Goal: Find specific page/section: Find specific page/section

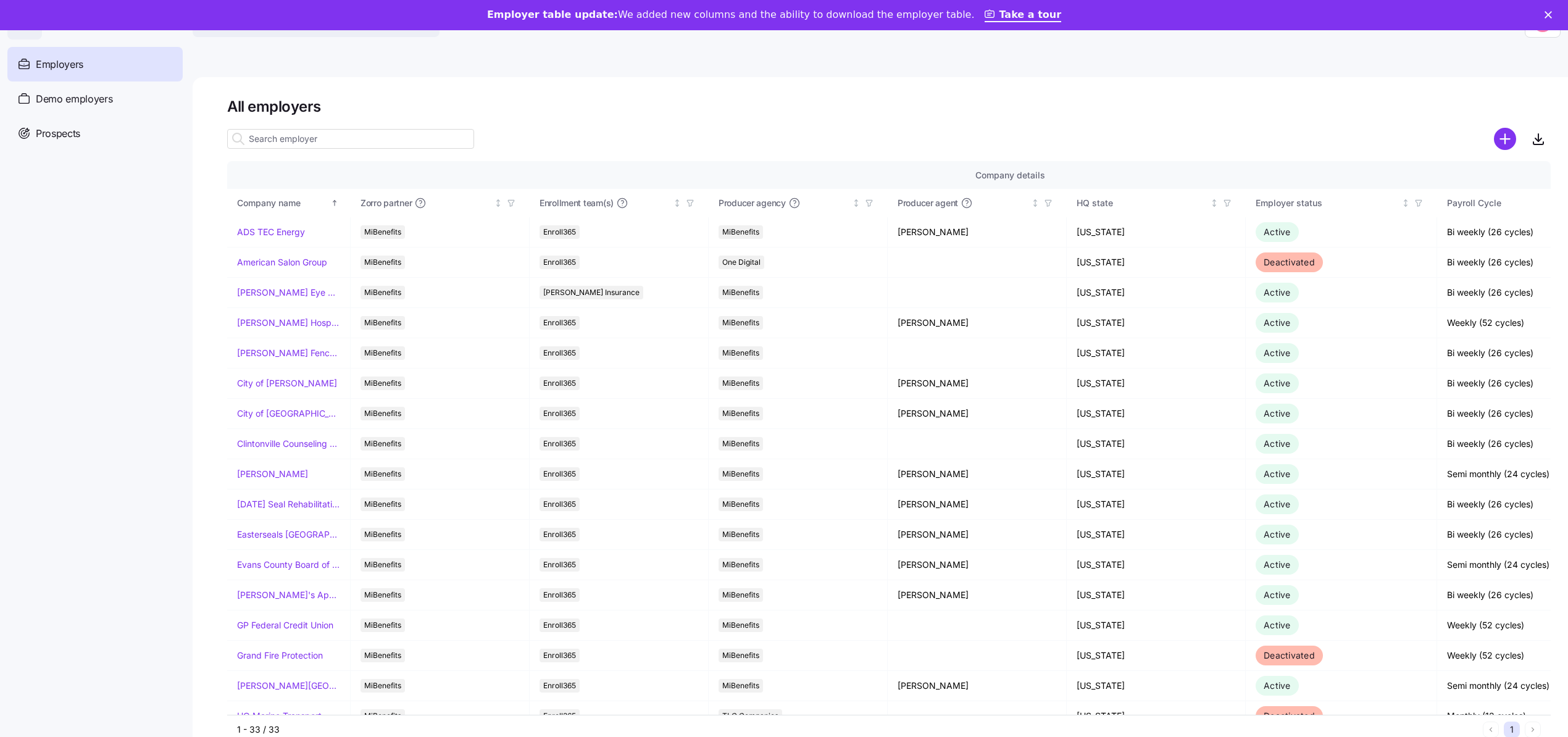
click at [273, 138] on input at bounding box center [351, 139] width 247 height 19
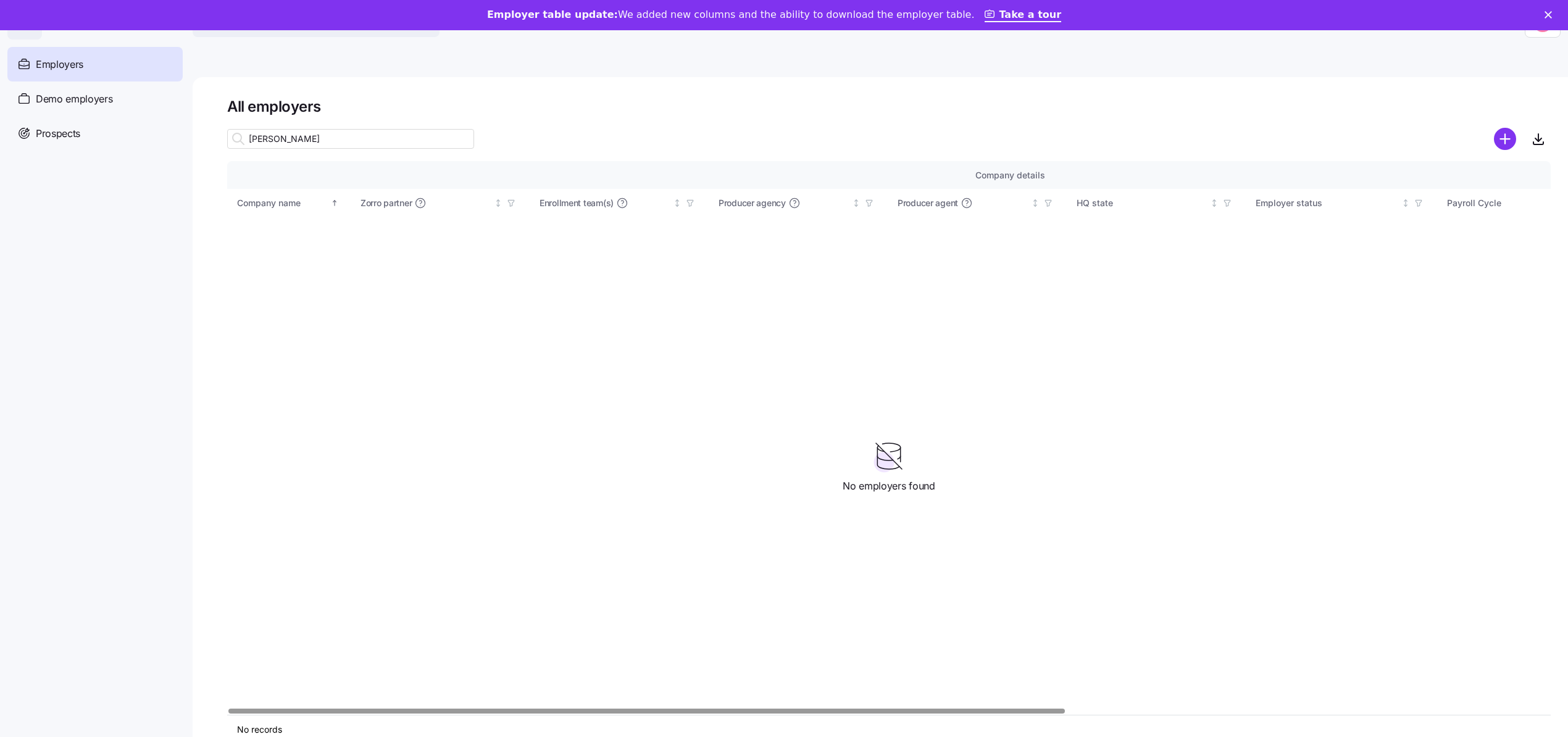
click at [69, 55] on div "Employers" at bounding box center [95, 65] width 175 height 35
drag, startPoint x: 294, startPoint y: 133, endPoint x: 133, endPoint y: 130, distance: 161.0
click at [133, 130] on div "Search across Zorro... Help Employers Demo employers Prospects Demo prospects A…" at bounding box center [784, 395] width 1568 height 730
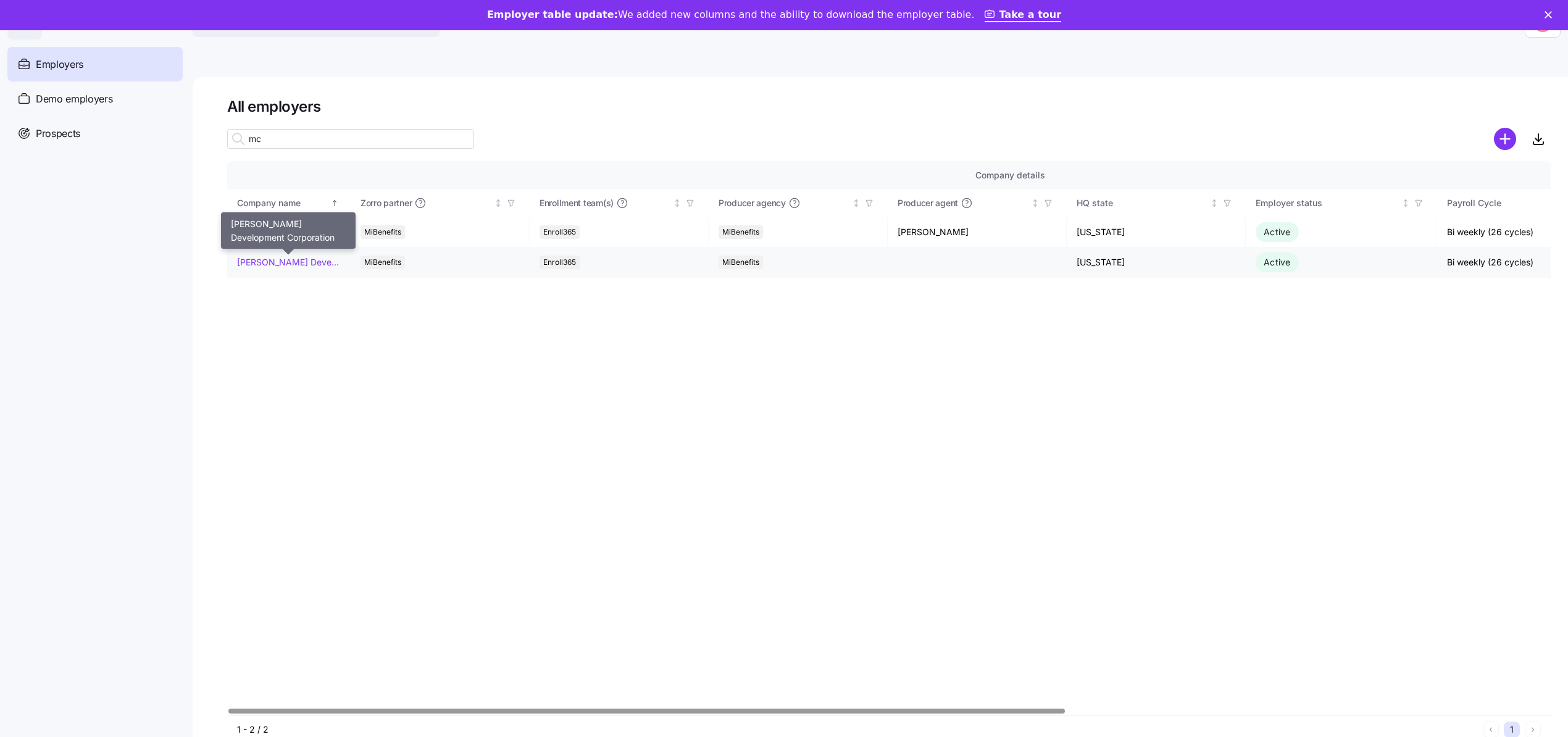
type input "mc"
click at [292, 264] on link "[PERSON_NAME] Development Corporation" at bounding box center [288, 263] width 103 height 13
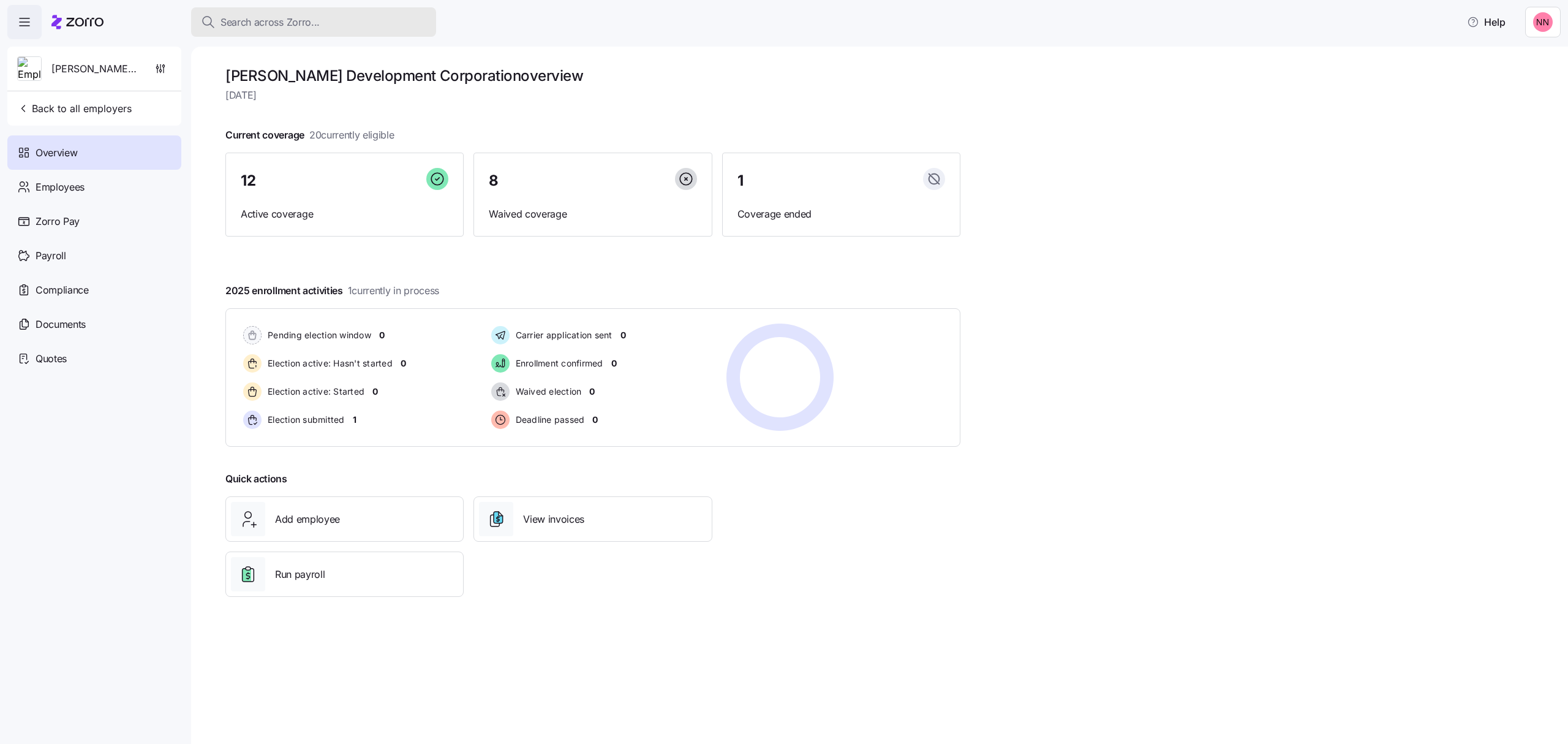
click at [267, 33] on button "Search across Zorro..." at bounding box center [314, 22] width 245 height 30
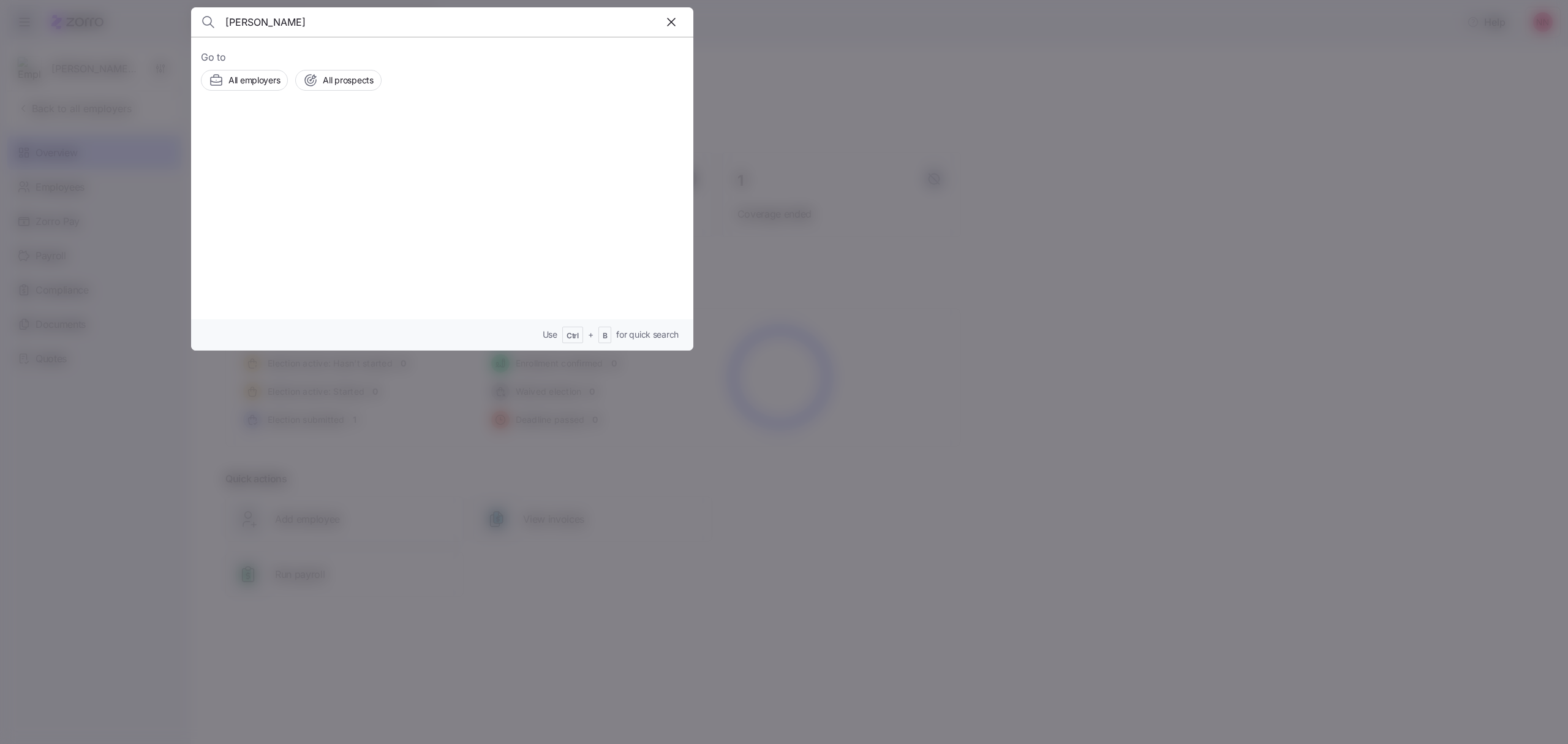
type input "nelson"
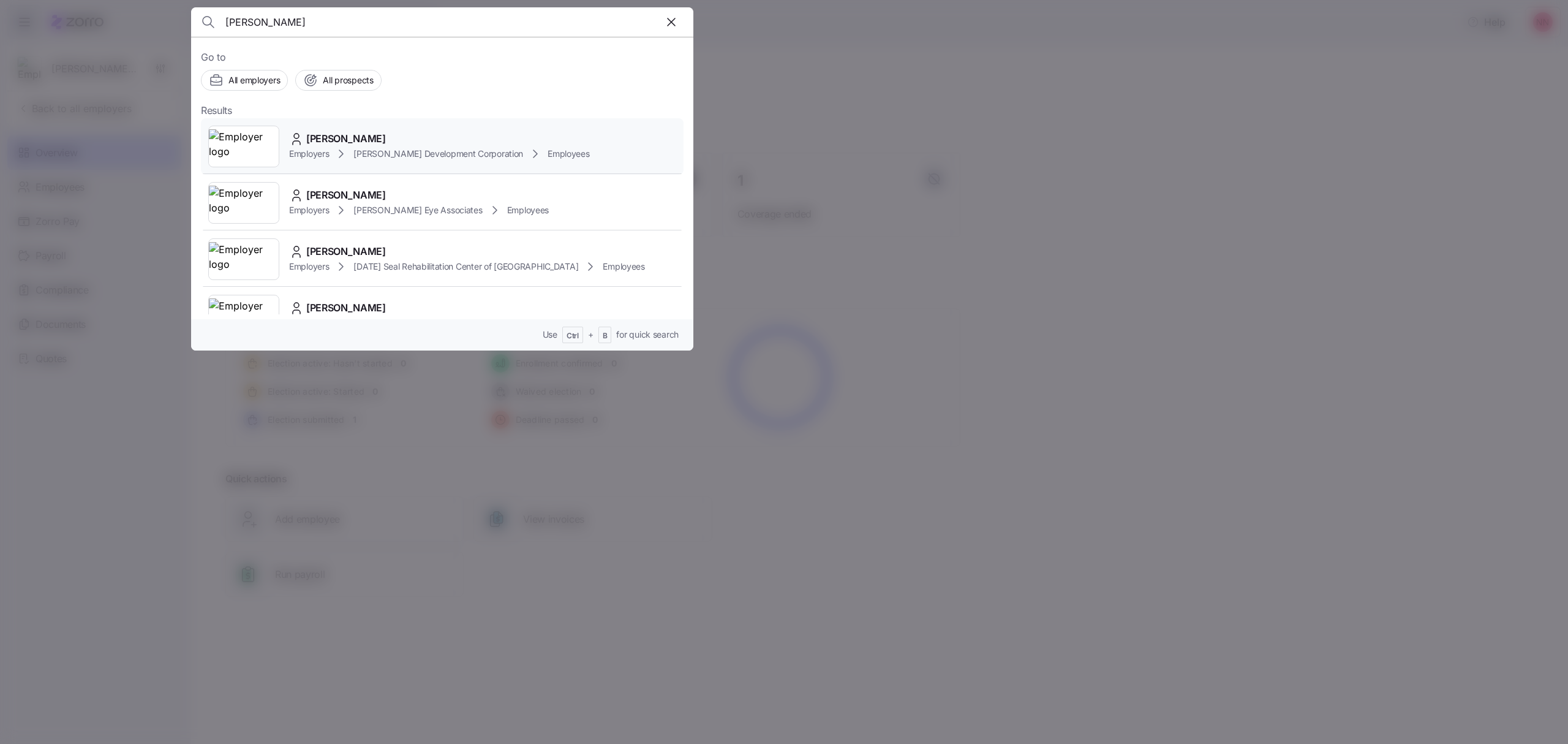
click at [343, 153] on icon at bounding box center [340, 154] width 3 height 8
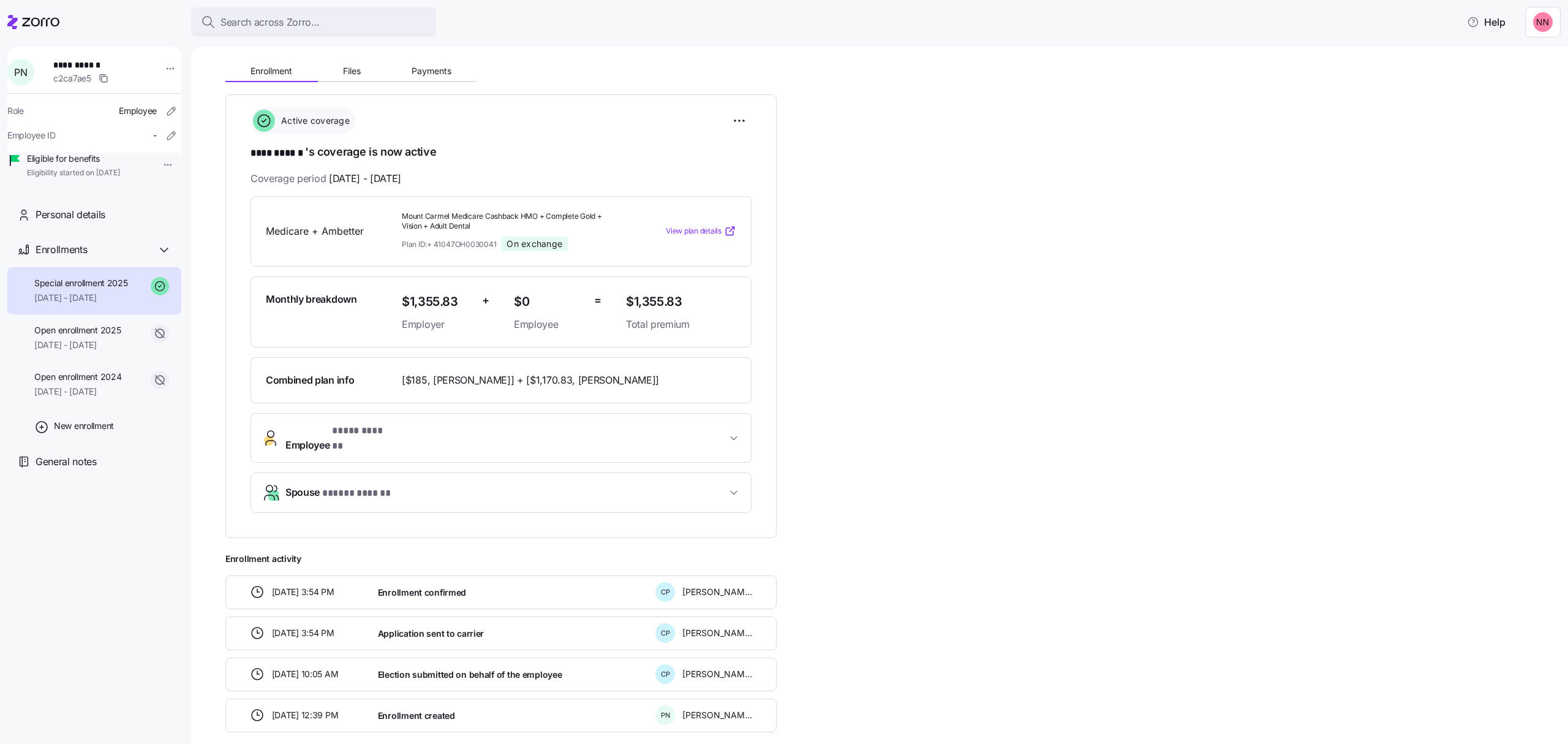
scroll to position [81, 0]
